Goal: Task Accomplishment & Management: Complete application form

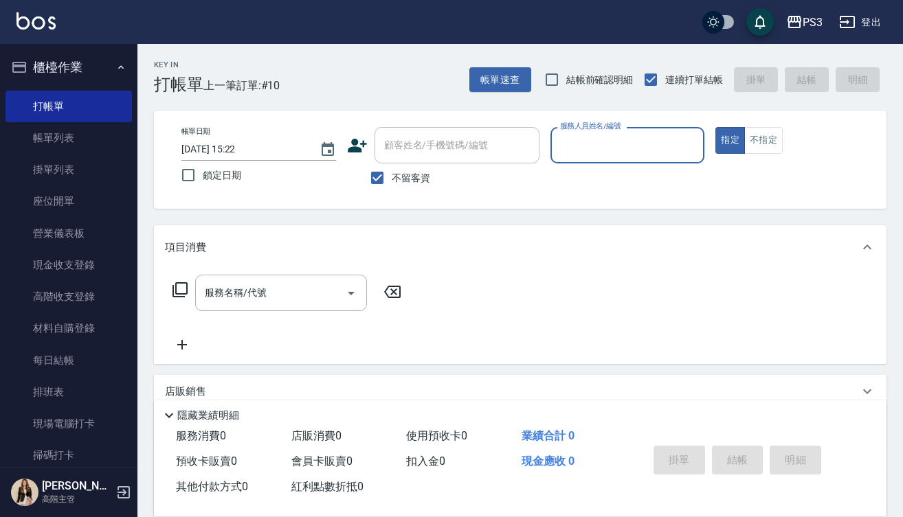
scroll to position [434, 0]
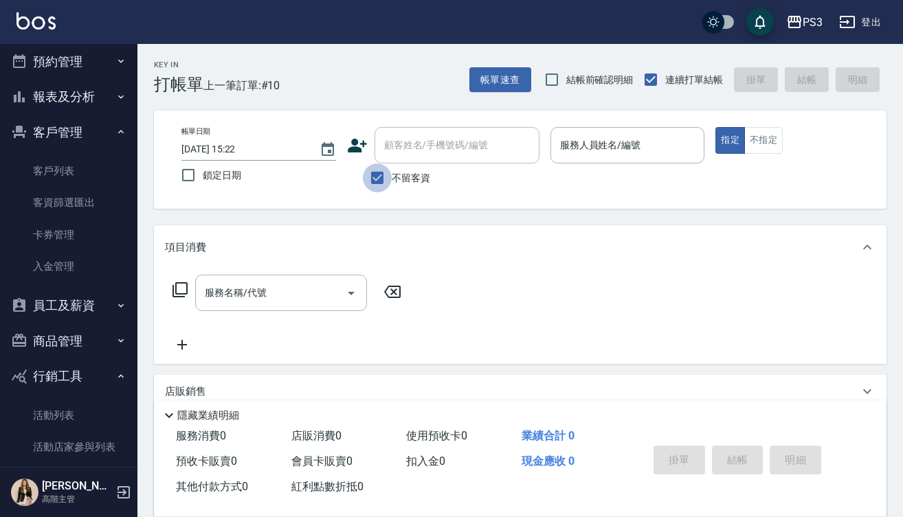
click at [379, 176] on input "不留客資" at bounding box center [377, 178] width 29 height 29
checkbox input "false"
click at [467, 149] on input "顧客姓名/手機號碼/編號" at bounding box center [447, 145] width 132 height 24
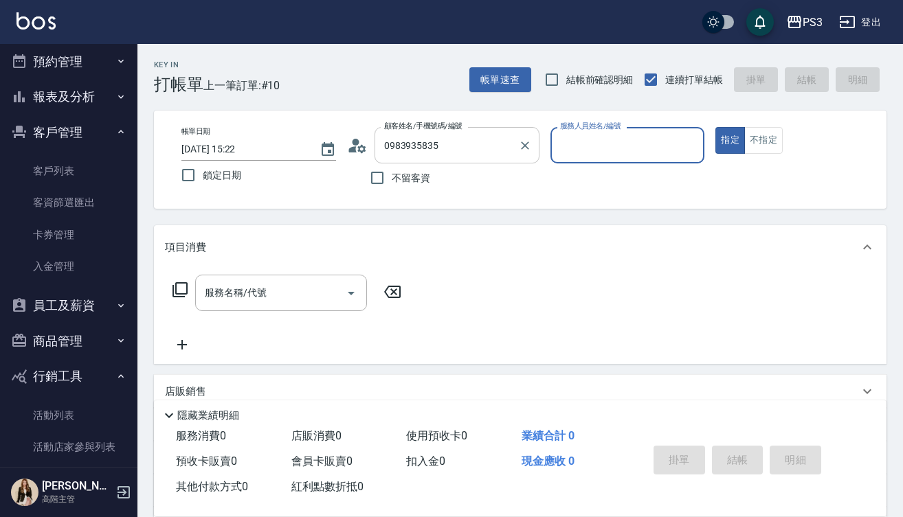
type input "[PERSON_NAME]/0983935835/T50704"
type input "[PERSON_NAME]-1"
click at [730, 140] on button "指定" at bounding box center [730, 140] width 30 height 27
type button "true"
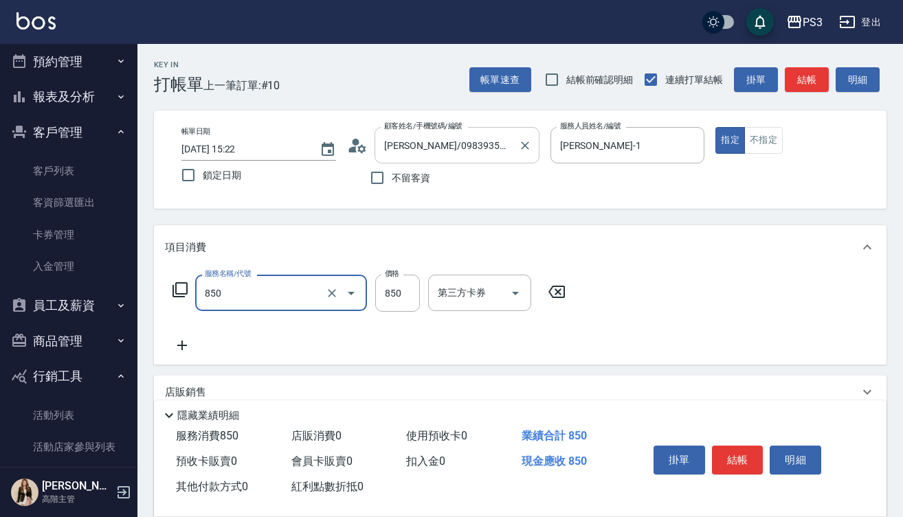
type input "SPA精油洗(850)"
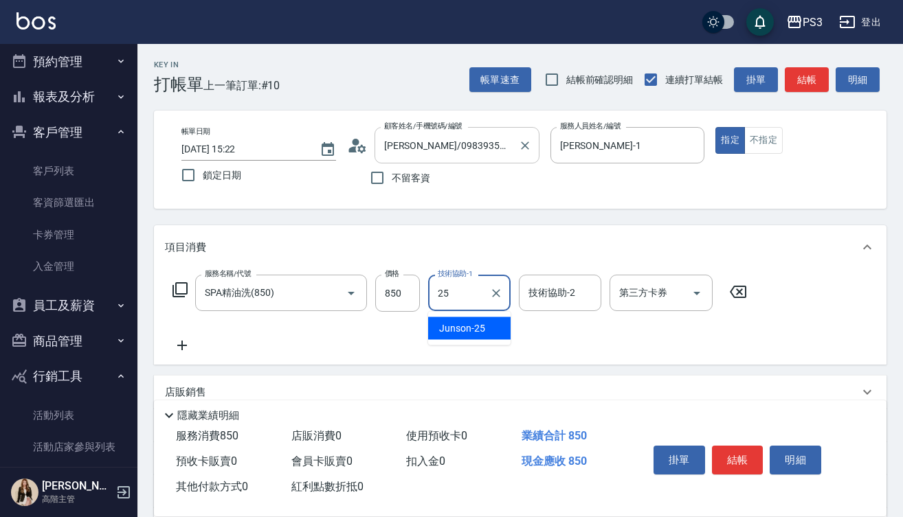
type input "Junson-25"
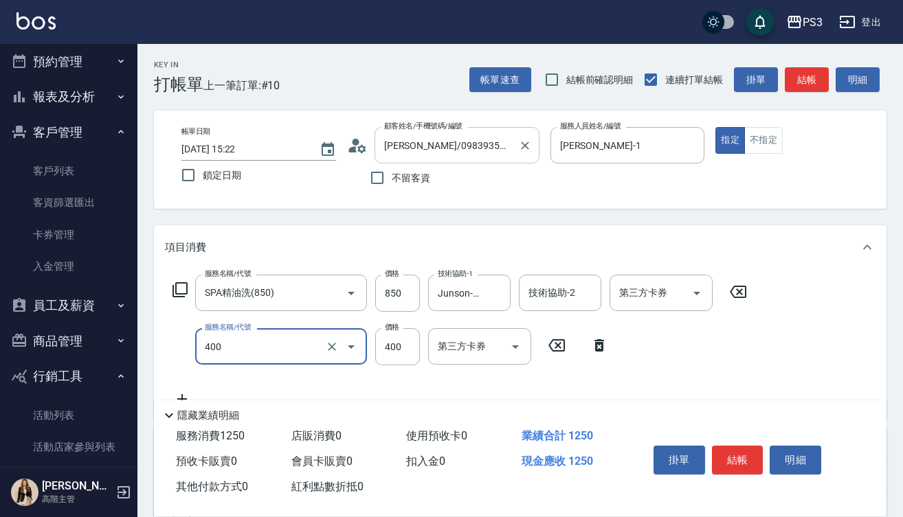
type input "剪(400)"
type input "450"
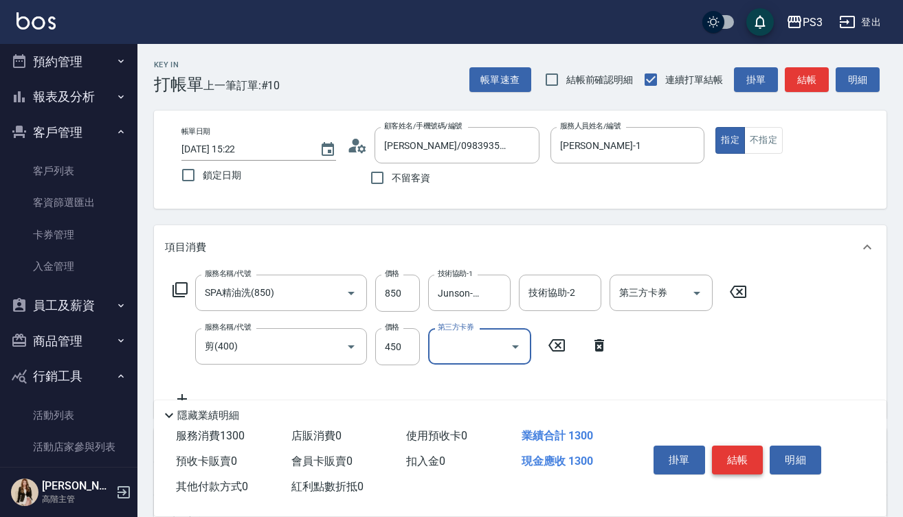
click at [737, 452] on button "結帳" at bounding box center [738, 460] width 52 height 29
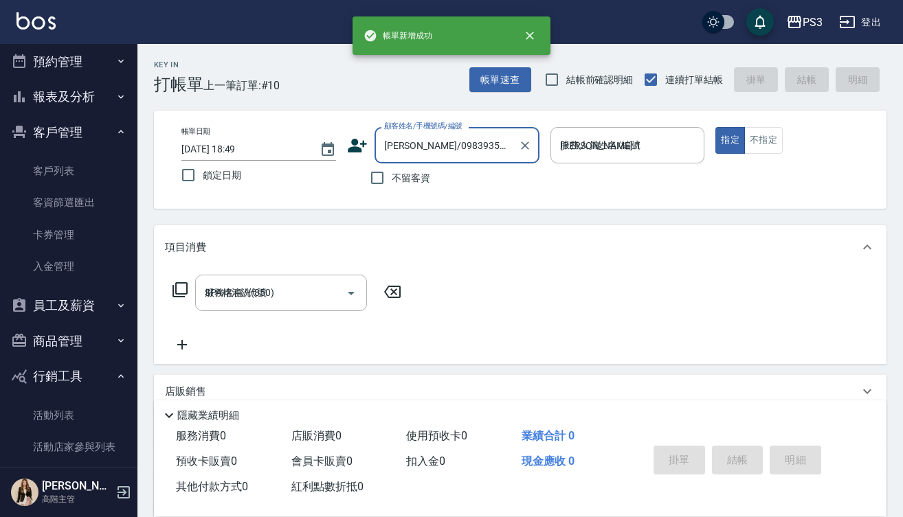
type input "[DATE] 18:49"
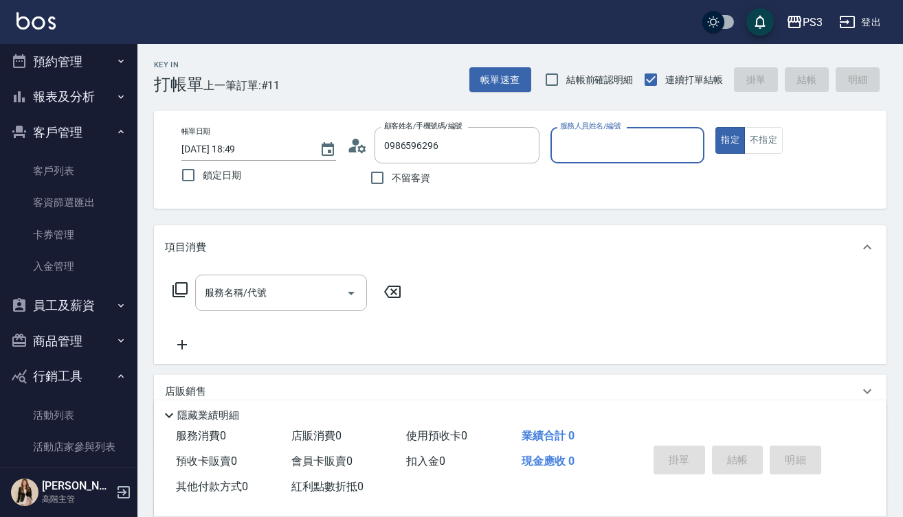
type input "[PERSON_NAME]昇/0986596296/T83569"
type input "[PERSON_NAME]-1"
click at [730, 140] on button "指定" at bounding box center [730, 140] width 30 height 27
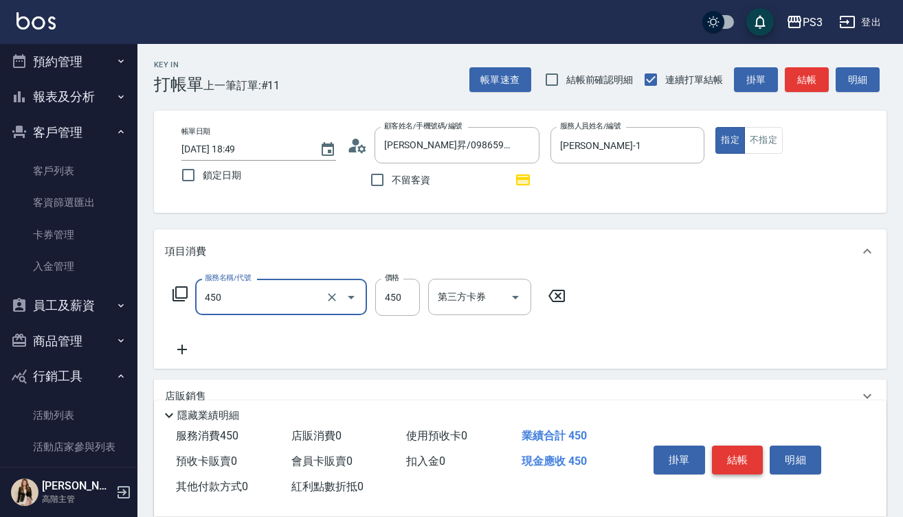
type input "有機洗髮(450)"
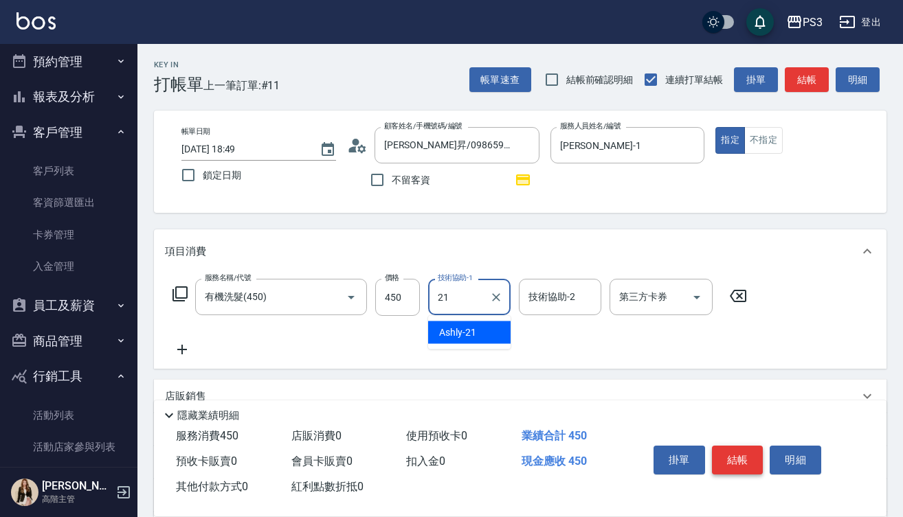
type input "Ashly-21"
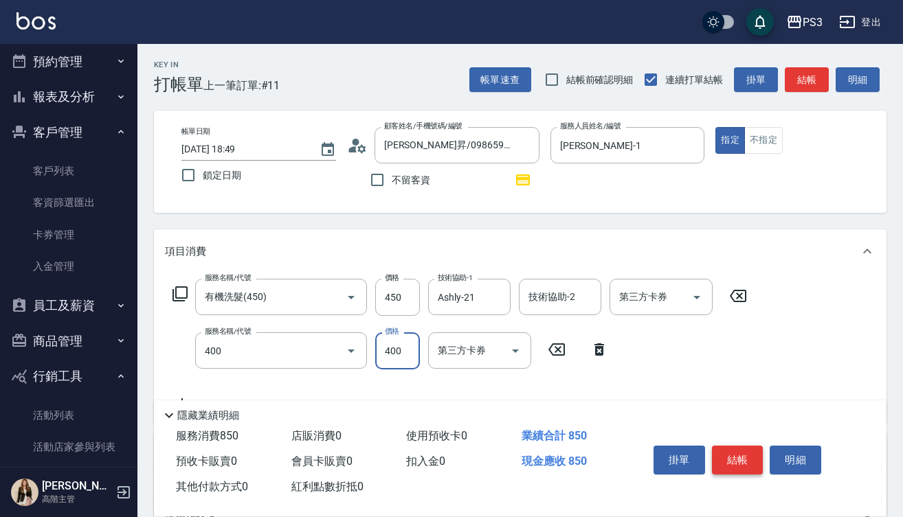
type input "剪(400)"
type input "380"
click at [750, 459] on button "結帳" at bounding box center [738, 460] width 52 height 29
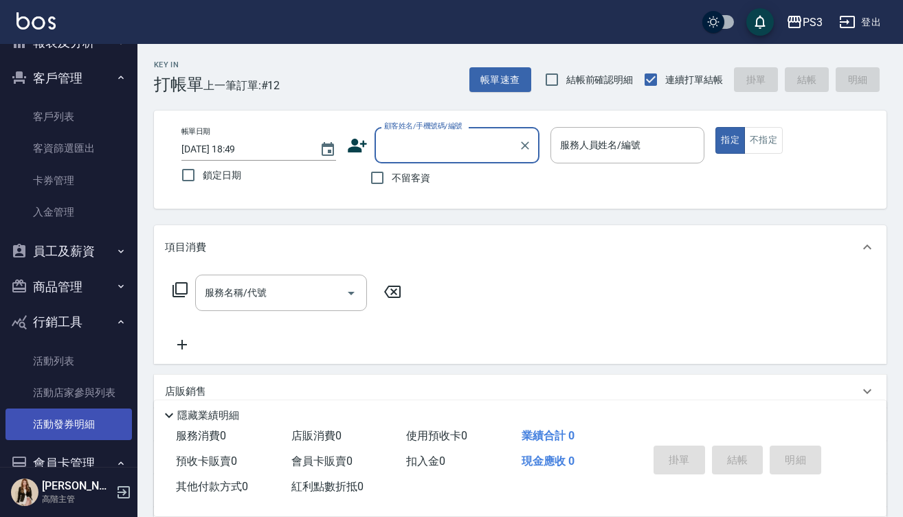
scroll to position [465, 0]
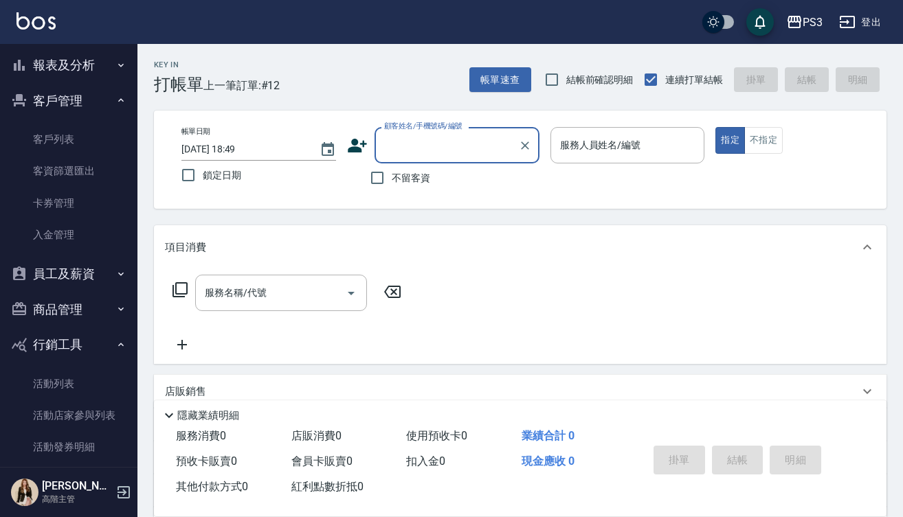
click at [76, 58] on button "報表及分析" at bounding box center [68, 65] width 126 height 36
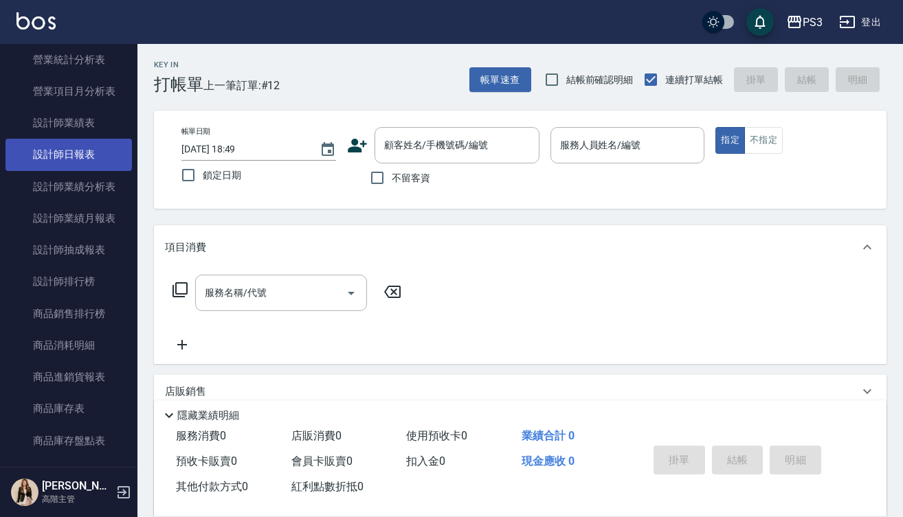
scroll to position [894, 0]
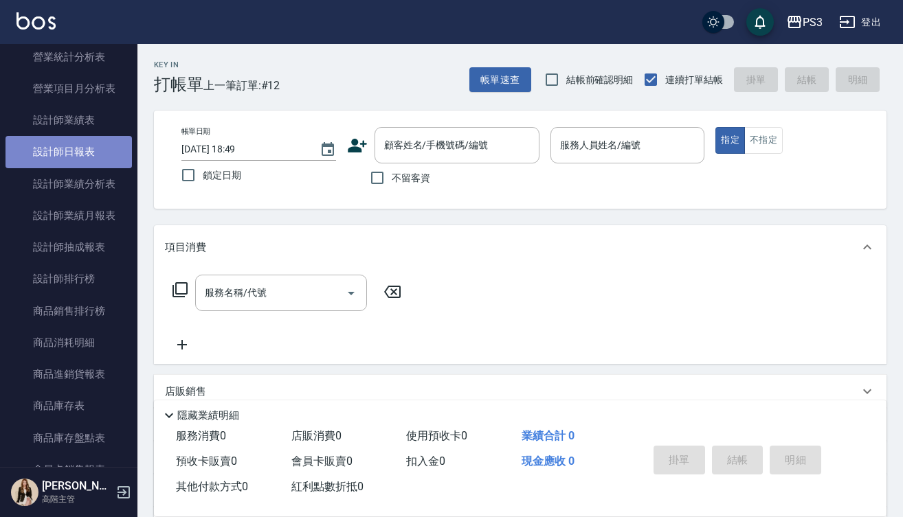
click at [76, 150] on link "設計師日報表" at bounding box center [68, 152] width 126 height 32
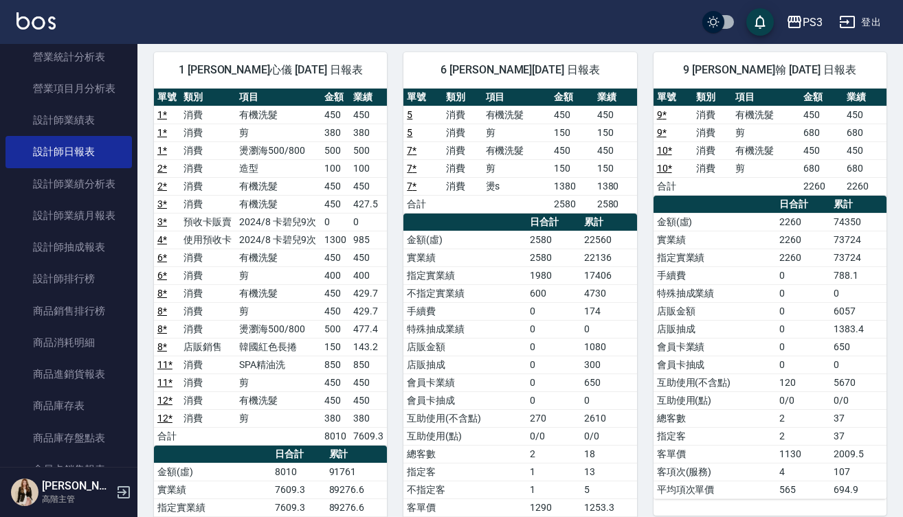
scroll to position [103, 0]
